Goal: Task Accomplishment & Management: Complete application form

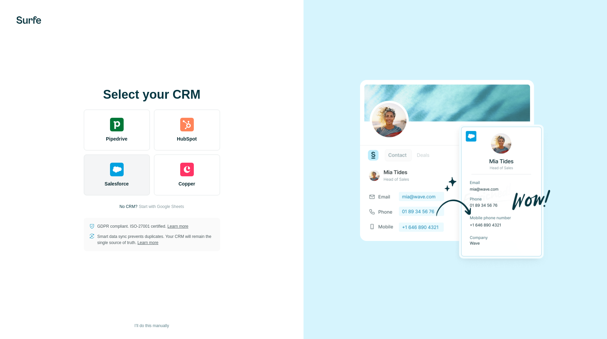
click at [114, 172] on img at bounding box center [117, 170] width 14 height 14
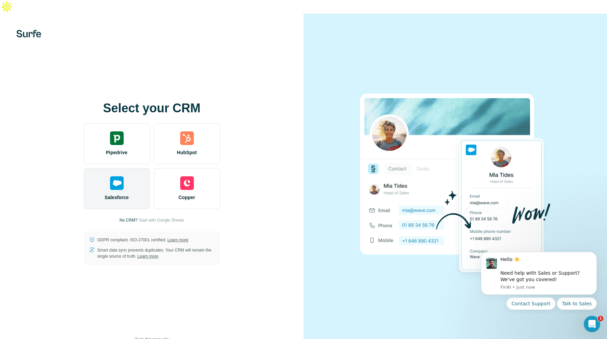
click at [106, 178] on div "Salesforce" at bounding box center [117, 188] width 66 height 41
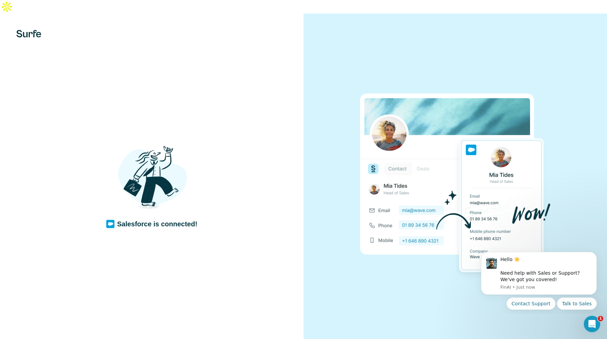
click at [80, 105] on div "Salesforce is connected!" at bounding box center [152, 183] width 304 height 339
